Goal: Register for event/course

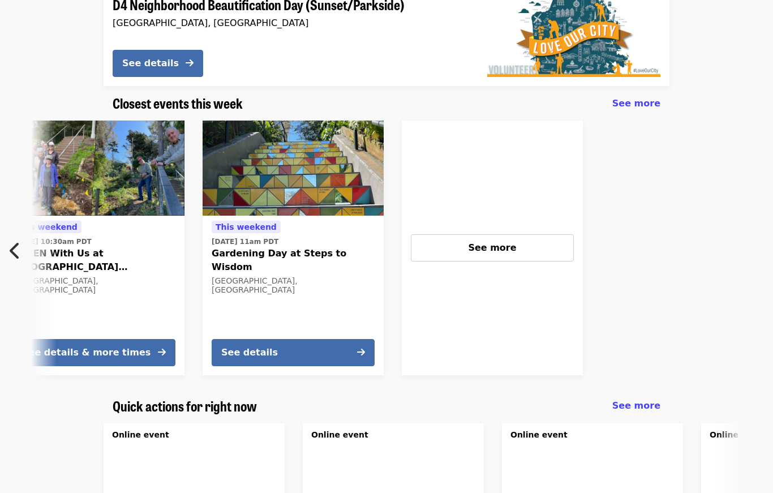
scroll to position [0, 897]
click at [465, 255] on button "See more" at bounding box center [492, 247] width 163 height 27
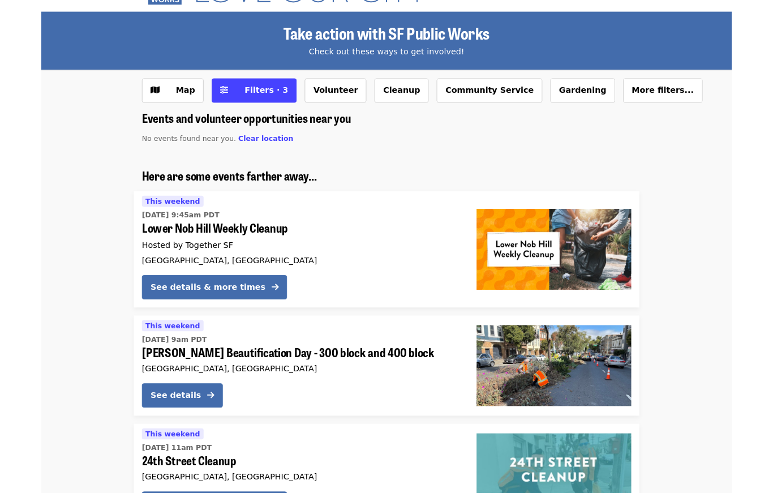
scroll to position [36, 0]
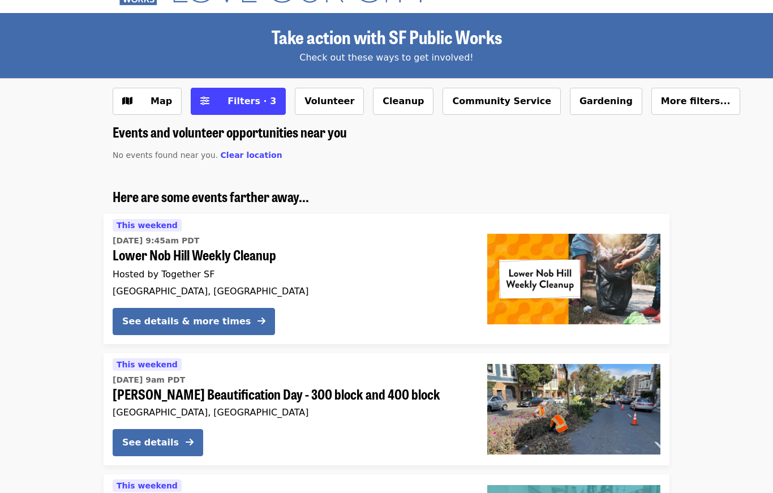
click at [228, 98] on span "Filters · 3" at bounding box center [252, 101] width 49 height 11
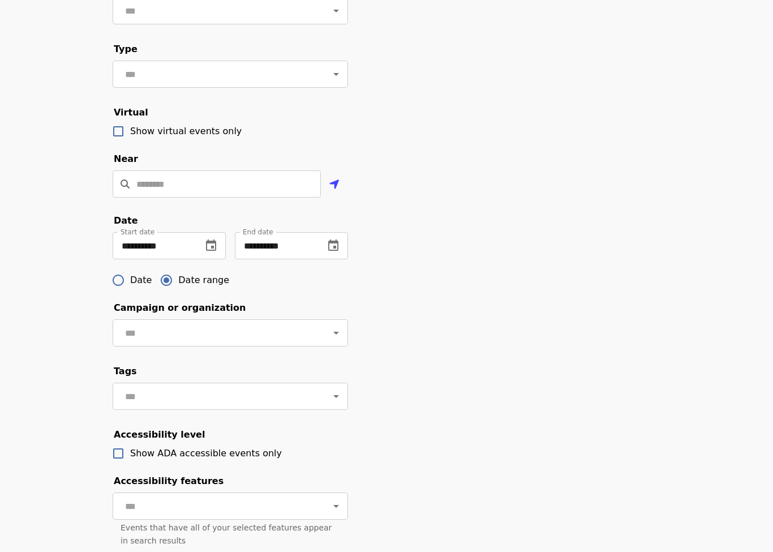
scroll to position [224, 0]
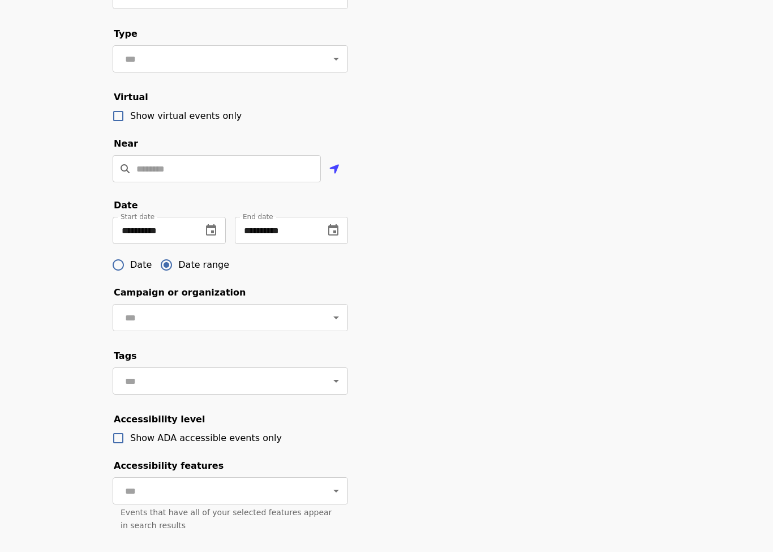
click at [191, 226] on input "**********" at bounding box center [153, 230] width 80 height 27
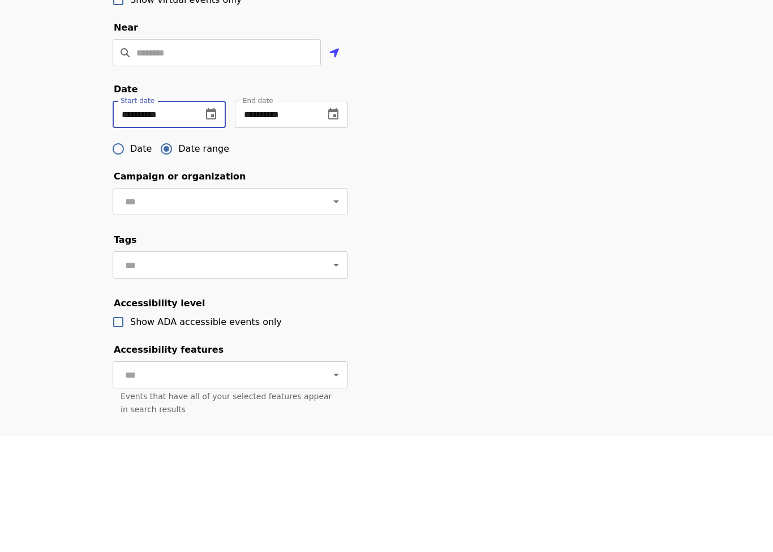
click at [206, 224] on icon "change date" at bounding box center [211, 231] width 14 height 14
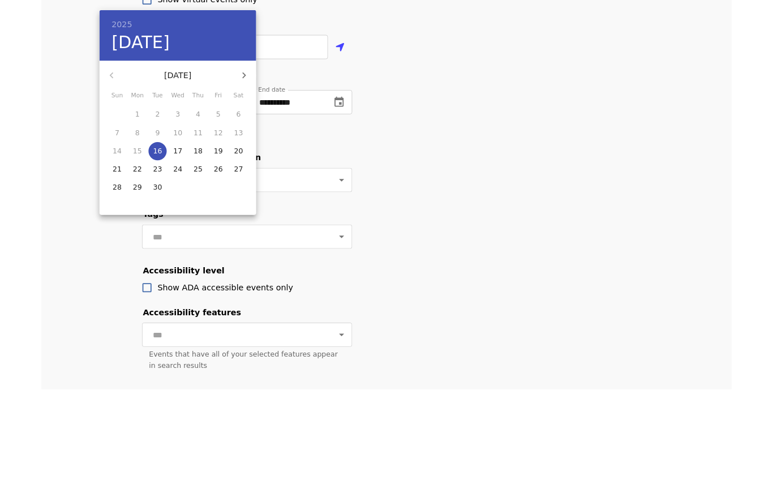
scroll to position [340, 0]
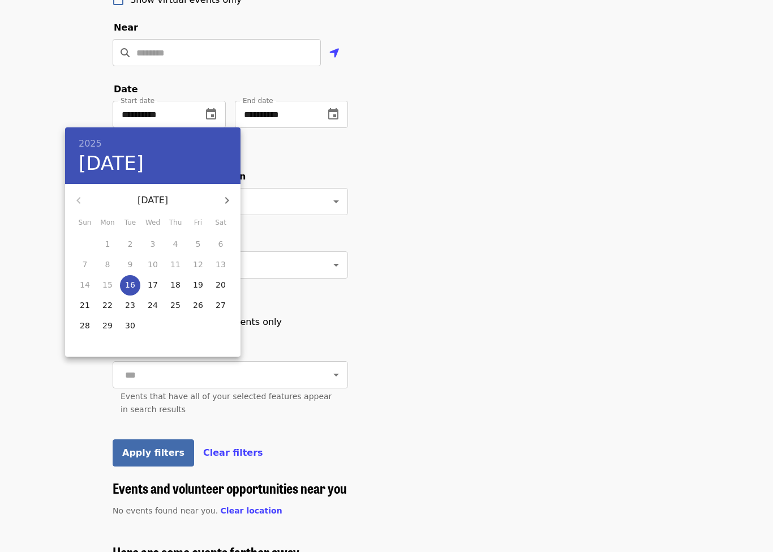
click at [114, 304] on span "22" at bounding box center [107, 304] width 20 height 11
type input "**********"
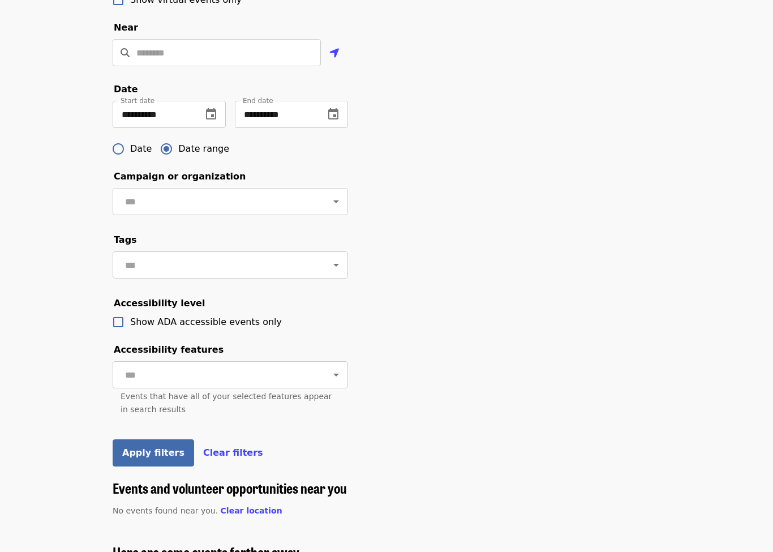
click at [344, 104] on div "**********" at bounding box center [291, 114] width 113 height 27
click at [329, 113] on icon "change date" at bounding box center [333, 113] width 10 height 11
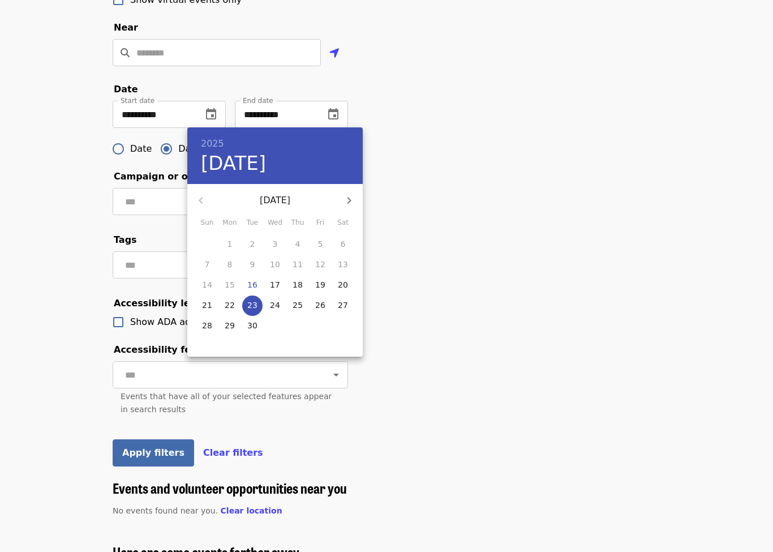
click at [349, 196] on icon "button" at bounding box center [350, 201] width 14 height 14
click at [323, 329] on p "31" at bounding box center [320, 325] width 10 height 11
type input "**********"
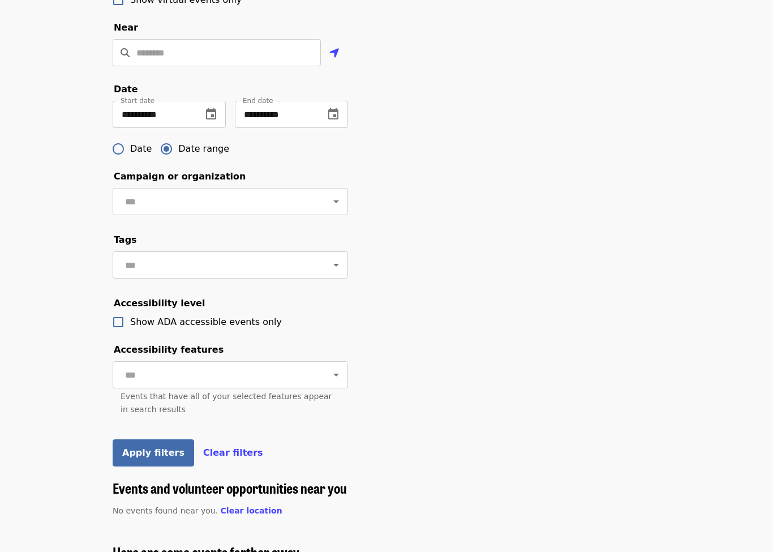
click at [155, 457] on span "Apply filters" at bounding box center [153, 452] width 62 height 11
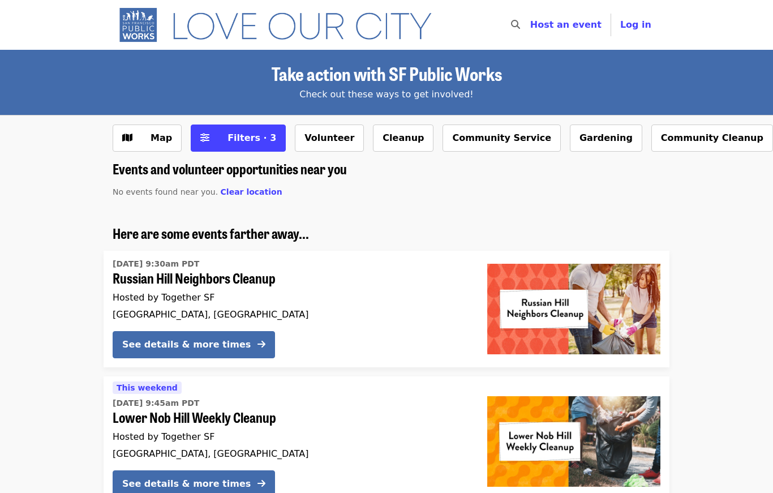
click at [251, 140] on span "Filters · 3" at bounding box center [252, 137] width 49 height 11
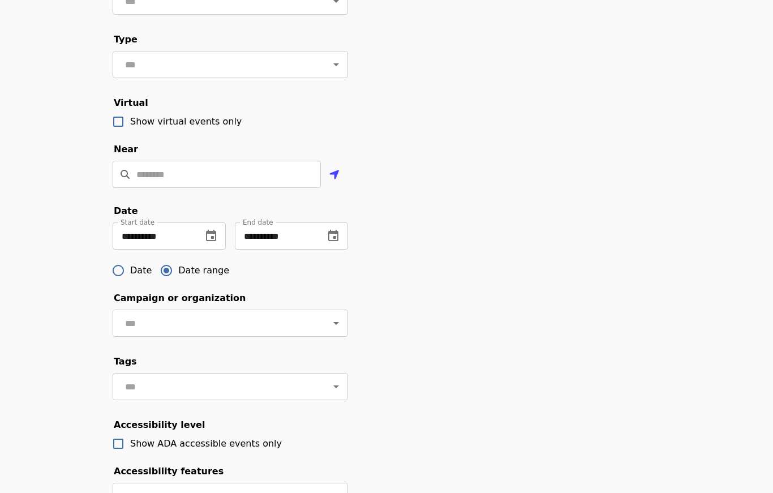
scroll to position [224, 0]
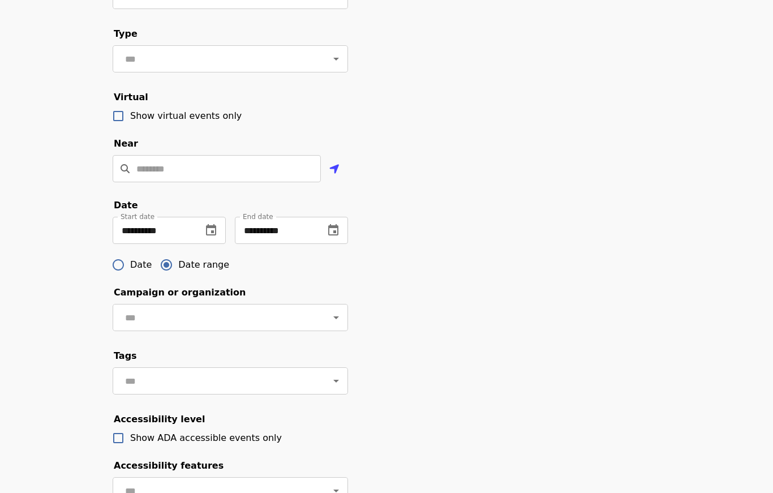
click at [340, 230] on button "change date" at bounding box center [333, 230] width 27 height 27
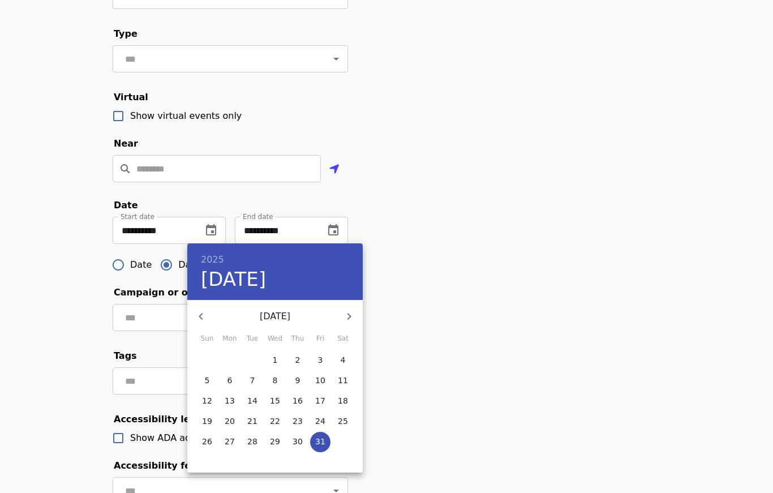
click at [204, 314] on icon "button" at bounding box center [201, 317] width 14 height 14
click at [238, 442] on span "29" at bounding box center [230, 441] width 20 height 11
type input "**********"
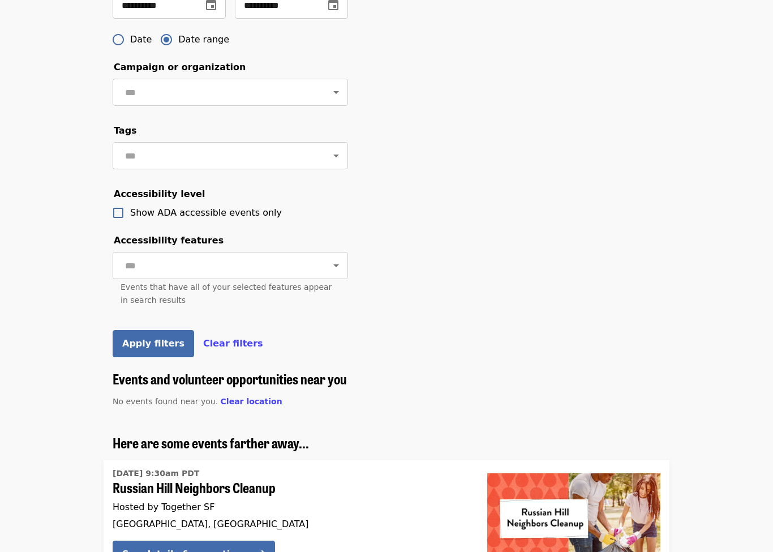
scroll to position [449, 0]
click at [160, 348] on button "Apply filters" at bounding box center [154, 343] width 82 height 27
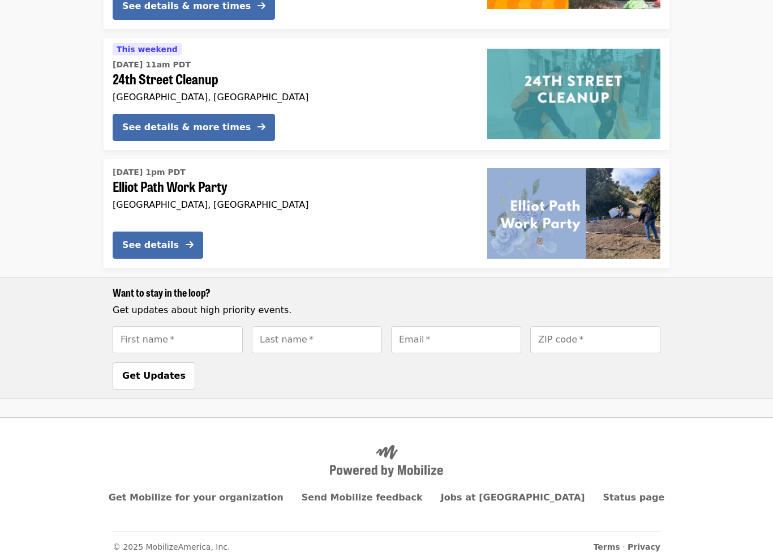
scroll to position [360, 0]
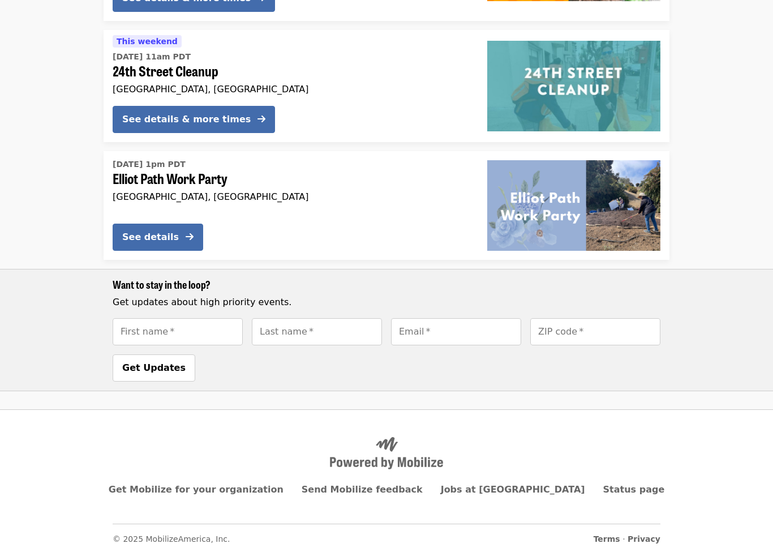
click at [530, 196] on img at bounding box center [573, 205] width 173 height 91
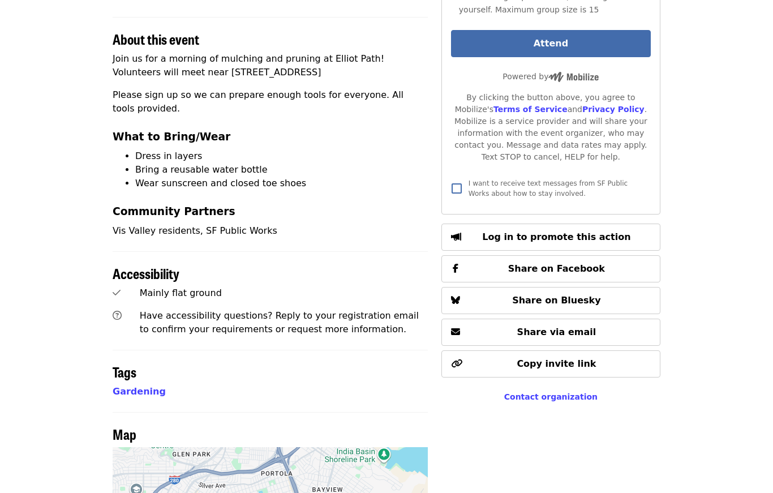
scroll to position [342, 0]
